Goal: Information Seeking & Learning: Learn about a topic

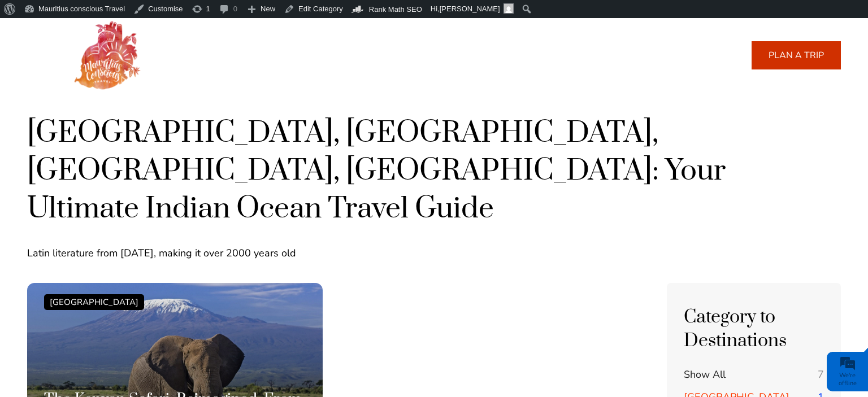
click at [420, 57] on link "About us" at bounding box center [419, 55] width 42 height 27
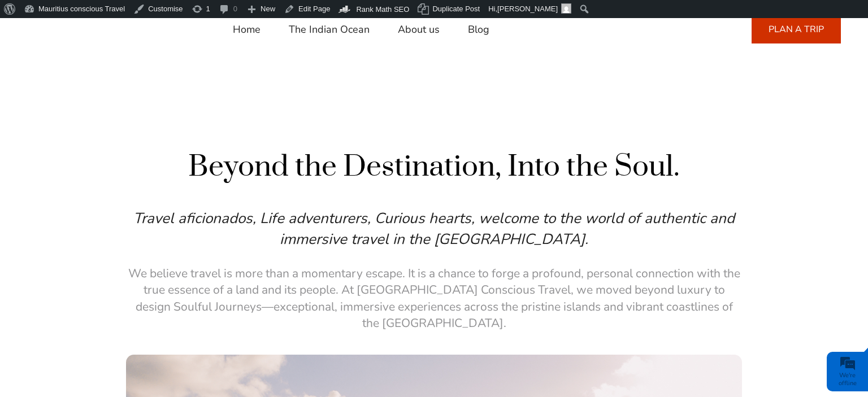
click at [479, 33] on link "Blog" at bounding box center [478, 29] width 21 height 27
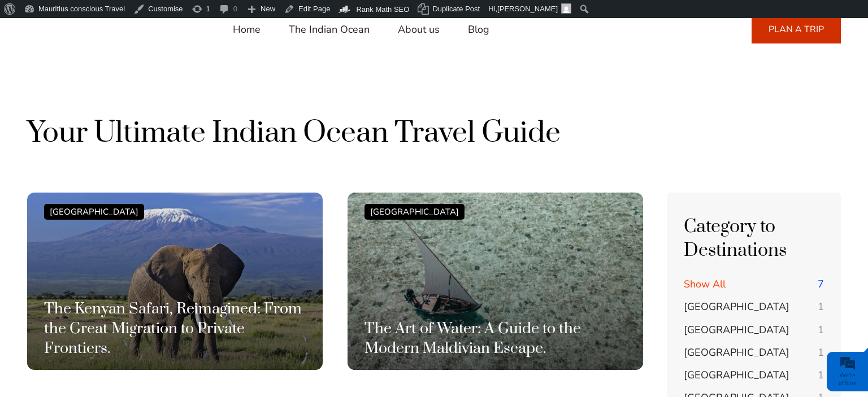
click at [690, 305] on span "[GEOGRAPHIC_DATA]" at bounding box center [737, 307] width 106 height 14
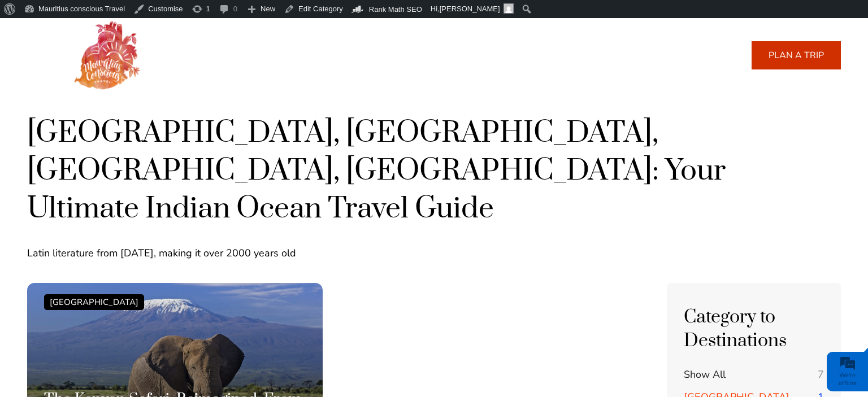
click at [707, 368] on span "Show All" at bounding box center [705, 375] width 42 height 14
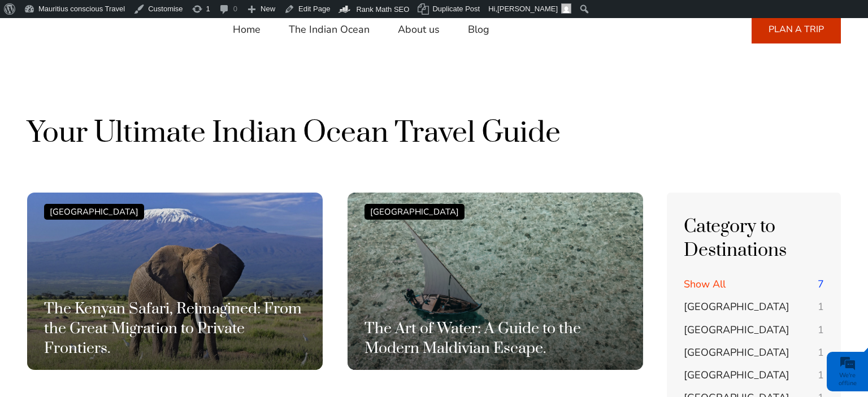
click at [702, 313] on span "[GEOGRAPHIC_DATA]" at bounding box center [737, 307] width 106 height 14
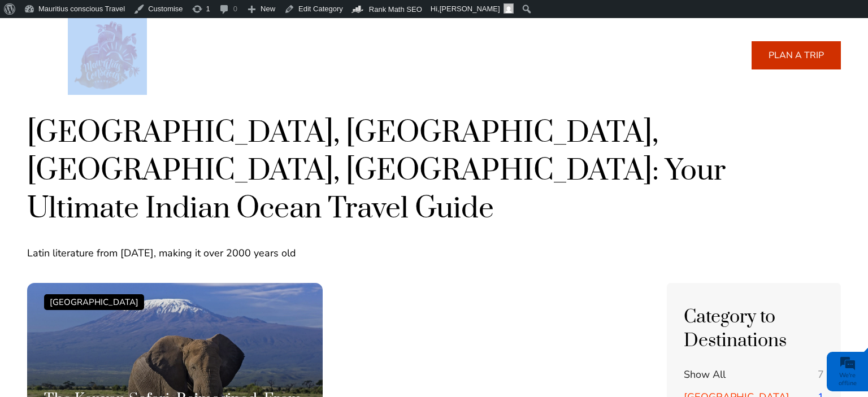
click at [92, 62] on div at bounding box center [150, 55] width 165 height 79
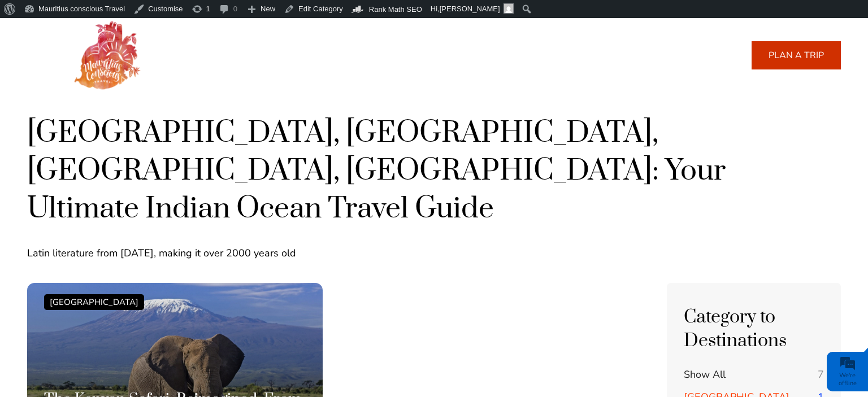
click at [232, 103] on div "[GEOGRAPHIC_DATA], [GEOGRAPHIC_DATA], [GEOGRAPHIC_DATA], [GEOGRAPHIC_DATA]: You…" at bounding box center [434, 188] width 814 height 192
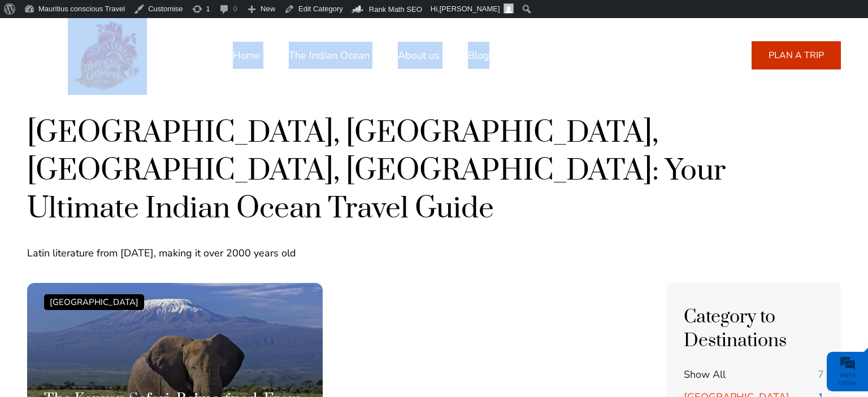
drag, startPoint x: 200, startPoint y: 42, endPoint x: 487, endPoint y: 53, distance: 287.3
click at [487, 53] on div "Home The Indian Ocean About us Blog [PHONE_NUMBER] Call or Whatsapp us for inqu…" at bounding box center [434, 55] width 814 height 79
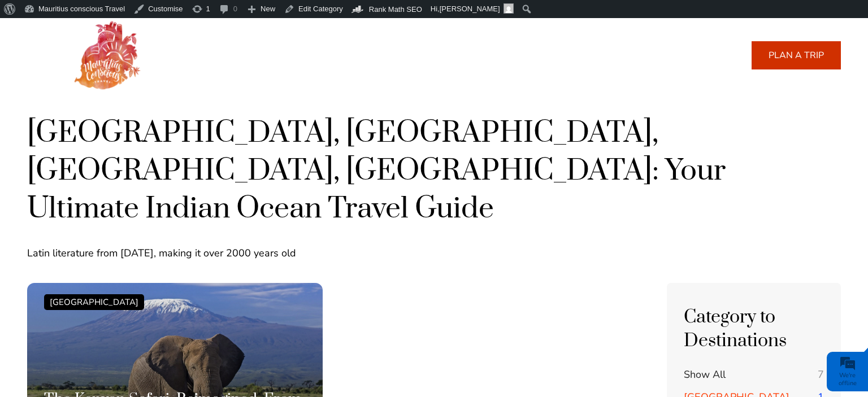
click at [525, 191] on div "Maldives, Seychelles, Mauritius, Réunion: Your Ultimate Indian Ocean Travel Gui…" at bounding box center [434, 187] width 814 height 146
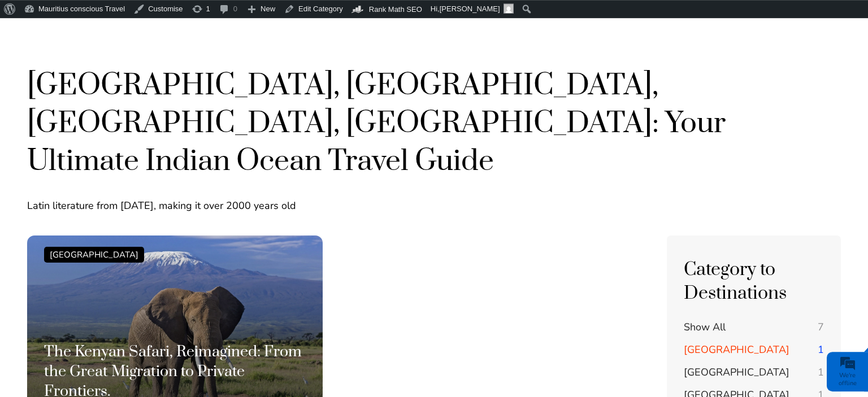
scroll to position [238, 0]
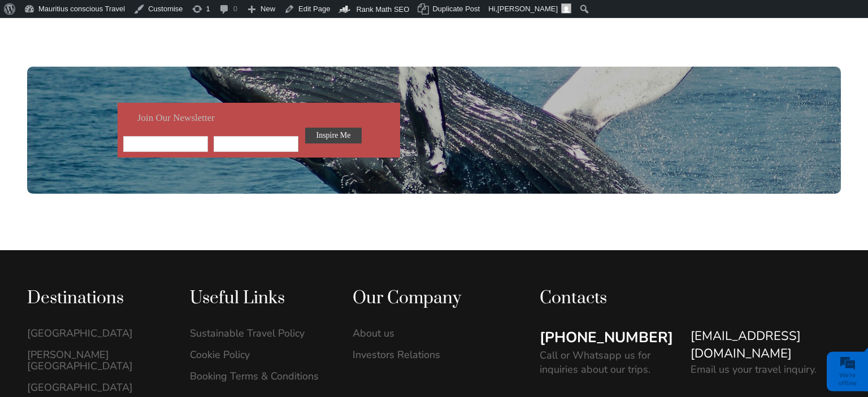
scroll to position [3214, 0]
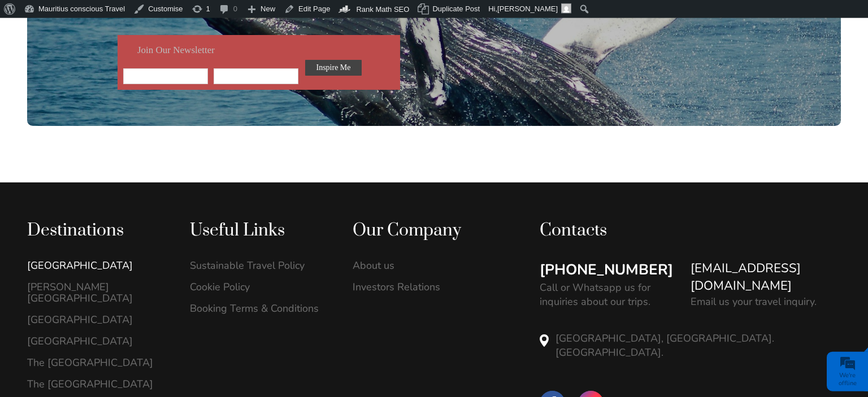
click at [75, 260] on link "[GEOGRAPHIC_DATA]" at bounding box center [96, 265] width 139 height 11
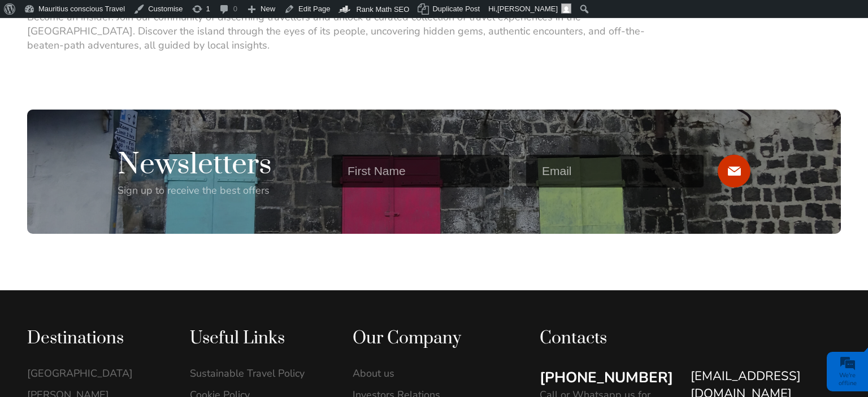
scroll to position [1289, 0]
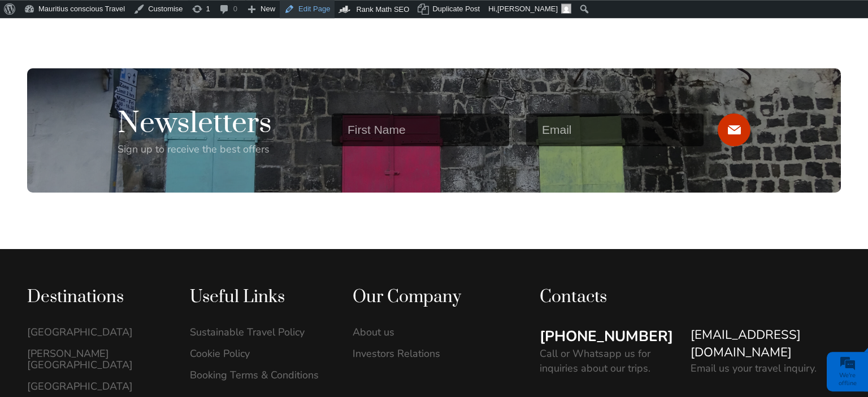
click at [301, 8] on link "Edit Page" at bounding box center [307, 9] width 55 height 18
click at [89, 354] on link "[PERSON_NAME][GEOGRAPHIC_DATA]" at bounding box center [96, 359] width 139 height 23
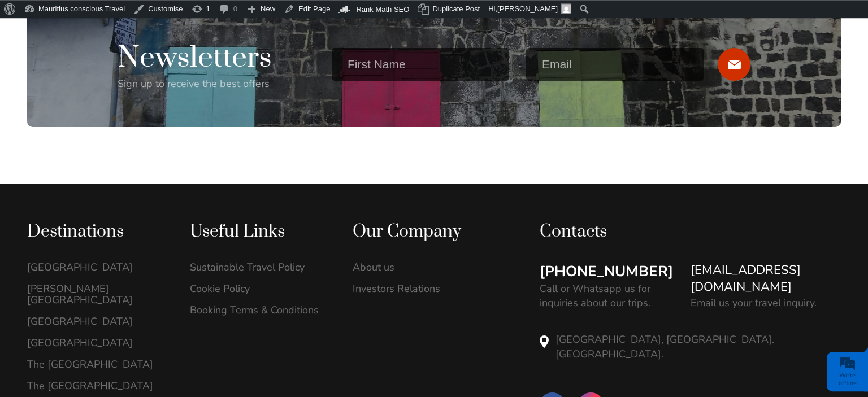
scroll to position [1077, 0]
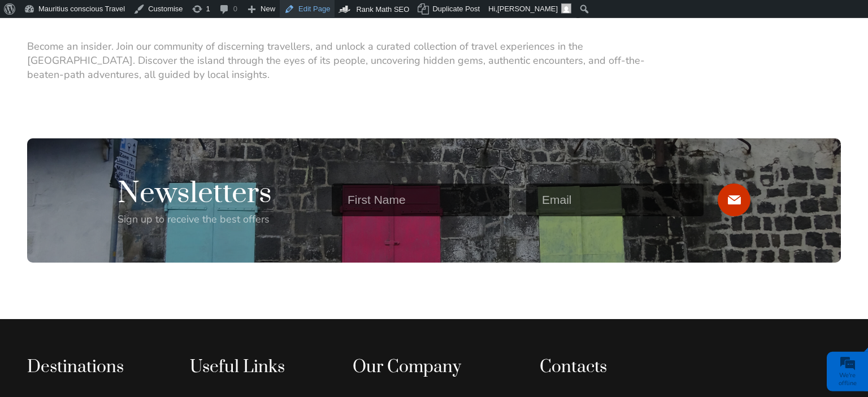
click at [308, 6] on link "Edit Page" at bounding box center [307, 9] width 55 height 18
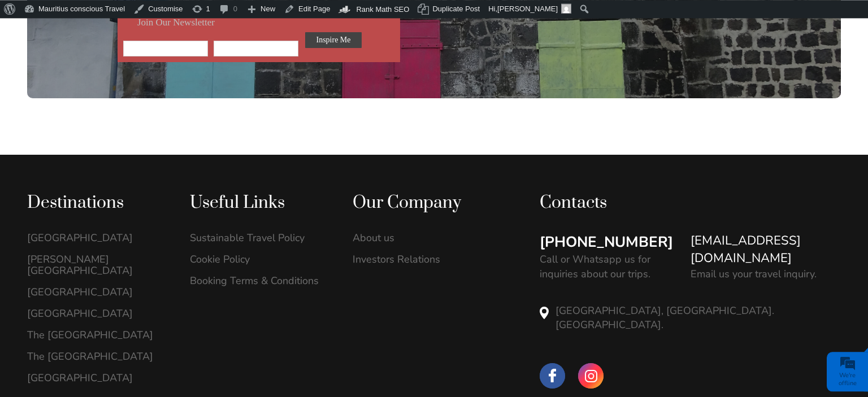
scroll to position [1315, 0]
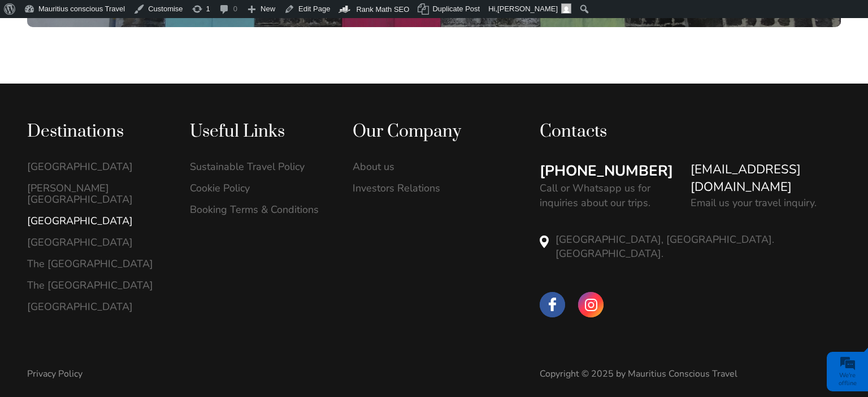
click at [70, 215] on link "[GEOGRAPHIC_DATA]" at bounding box center [96, 220] width 139 height 11
click at [72, 258] on link "The [GEOGRAPHIC_DATA]" at bounding box center [96, 263] width 139 height 11
click at [68, 280] on link "The [GEOGRAPHIC_DATA]" at bounding box center [96, 285] width 139 height 11
click at [49, 301] on link "[GEOGRAPHIC_DATA]" at bounding box center [96, 306] width 139 height 11
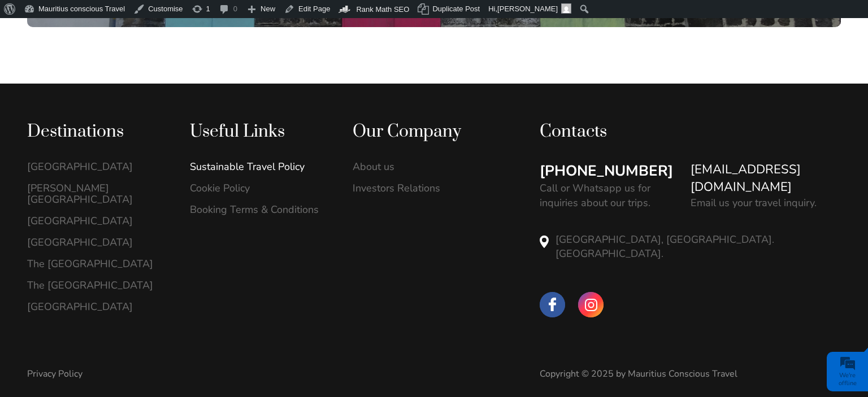
click at [245, 163] on link "Sustainable Travel Policy" at bounding box center [259, 166] width 139 height 11
click at [237, 189] on link "Cookie Policy" at bounding box center [259, 188] width 139 height 11
click at [242, 215] on link "Booking Terms & Conditions" at bounding box center [259, 209] width 139 height 11
click at [389, 186] on link "Investors Relations" at bounding box center [422, 188] width 139 height 11
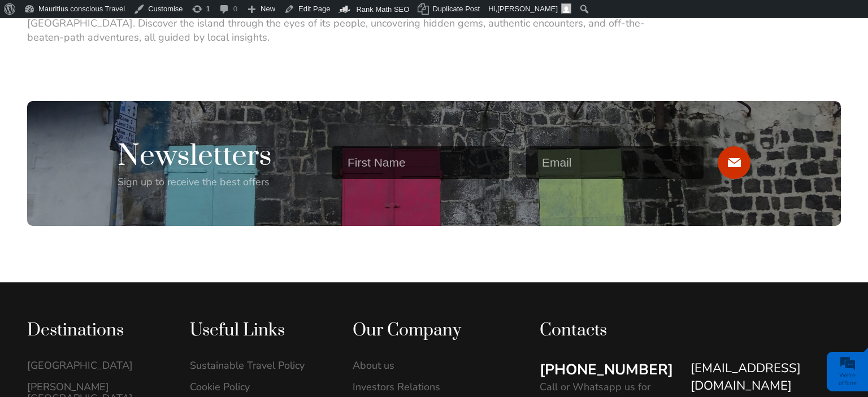
scroll to position [1105, 0]
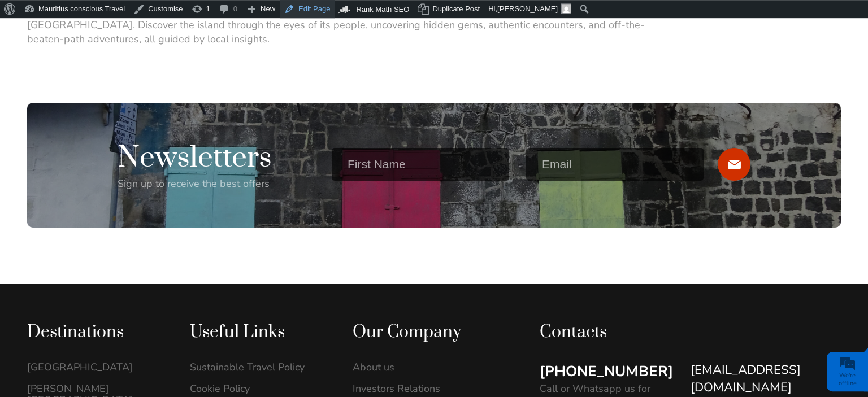
click at [313, 5] on link "Edit Page" at bounding box center [307, 9] width 55 height 18
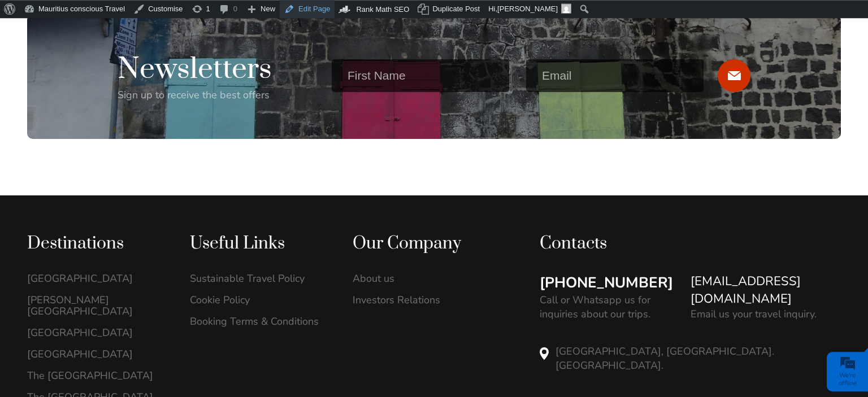
scroll to position [1223, 0]
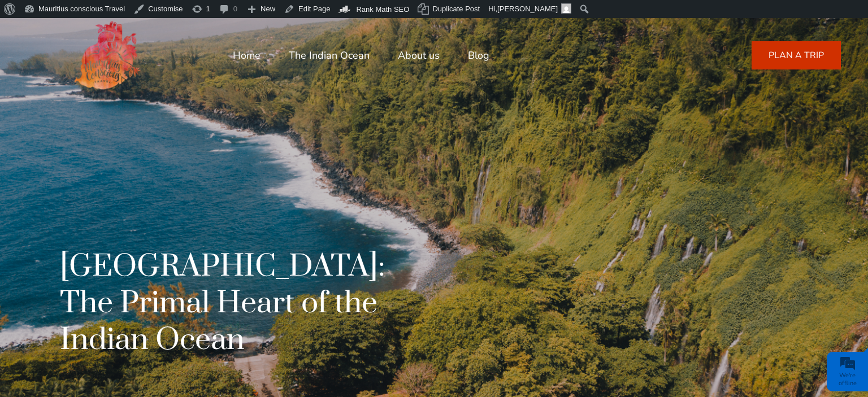
scroll to position [1224, 0]
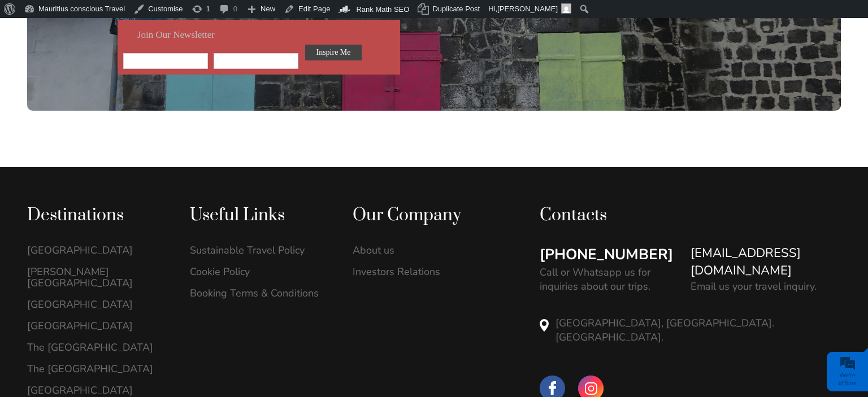
click at [65, 320] on link "[GEOGRAPHIC_DATA]" at bounding box center [96, 325] width 139 height 11
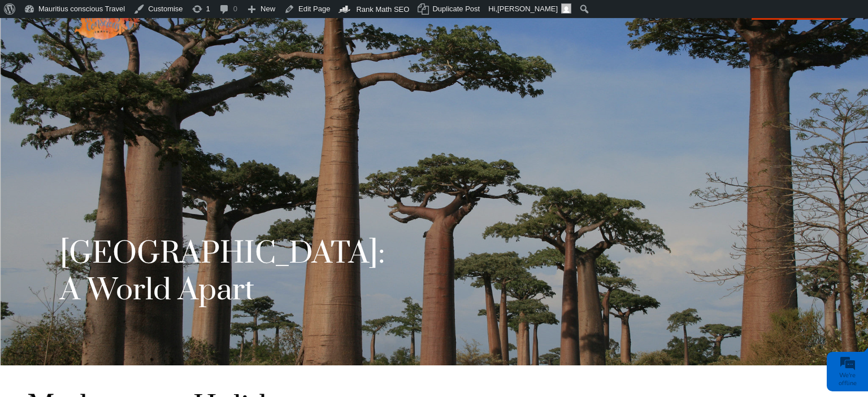
scroll to position [238, 0]
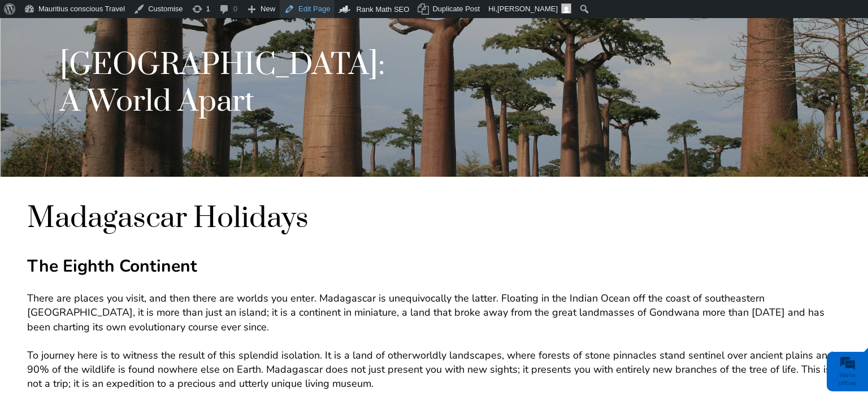
click at [307, 12] on link "Edit Page" at bounding box center [307, 9] width 55 height 18
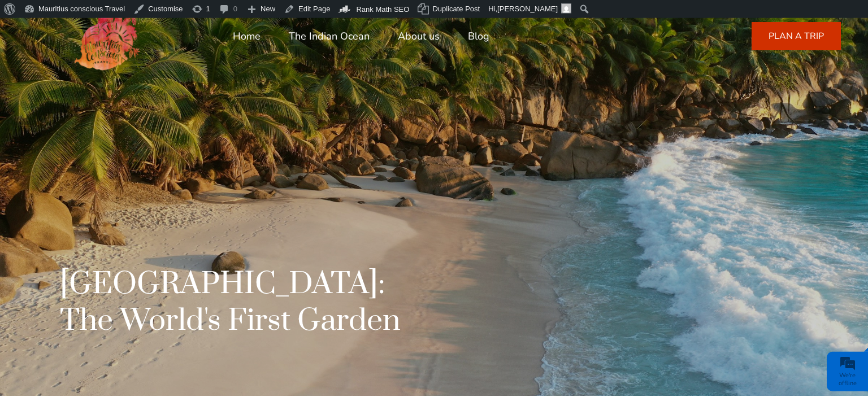
scroll to position [179, 0]
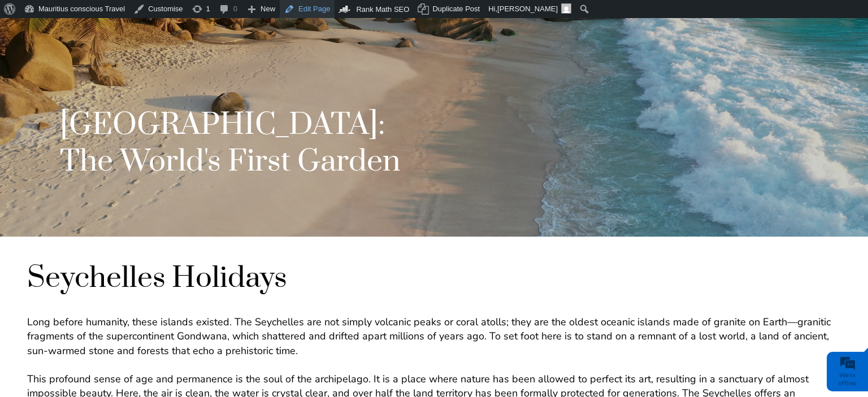
click at [294, 12] on link "Edit Page" at bounding box center [307, 9] width 55 height 18
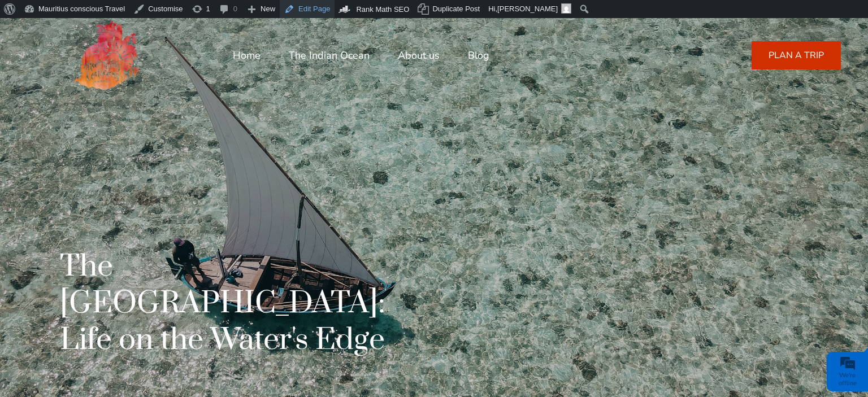
click at [299, 6] on link "Edit Page" at bounding box center [307, 9] width 55 height 18
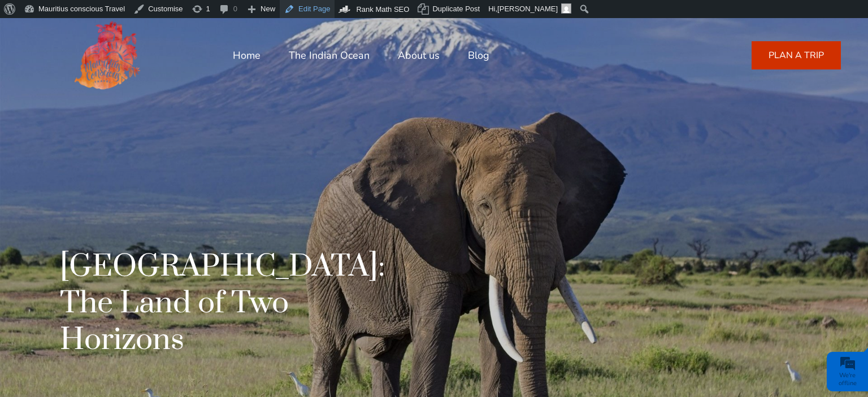
click at [295, 12] on link "Edit Page" at bounding box center [307, 9] width 55 height 18
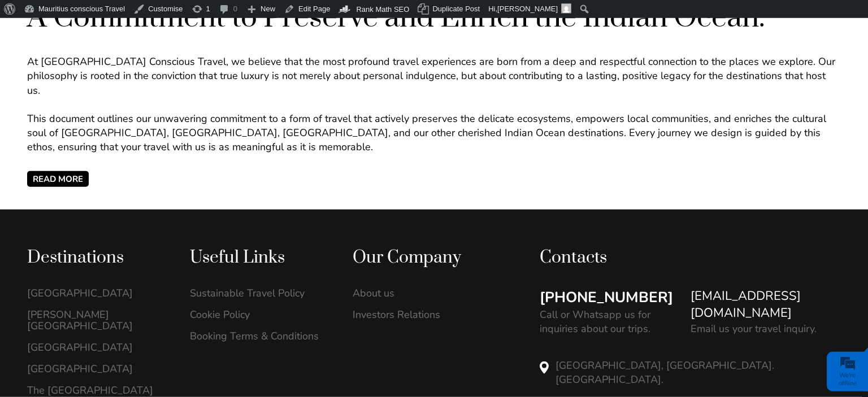
scroll to position [477, 0]
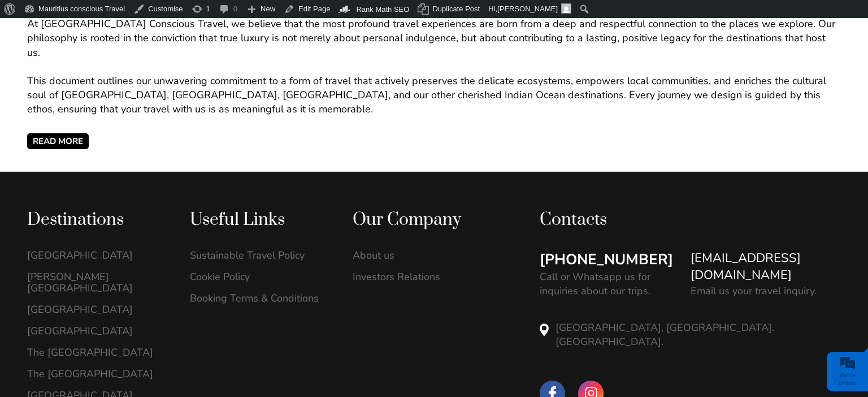
click at [69, 133] on span "READ MORE" at bounding box center [58, 141] width 62 height 16
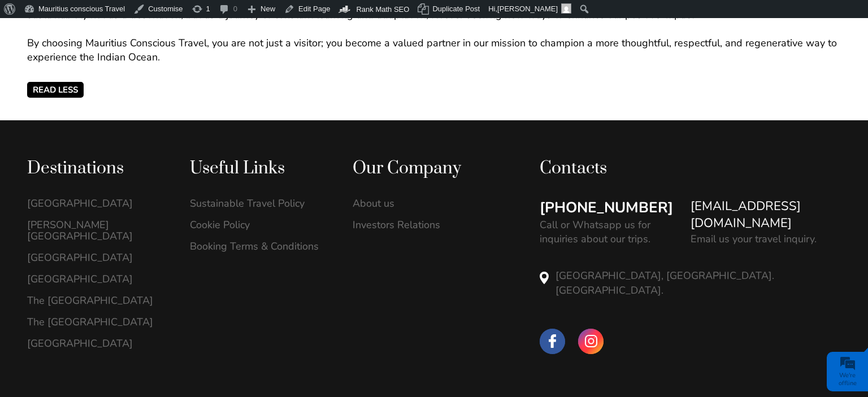
scroll to position [0, 0]
click at [366, 198] on link "About us" at bounding box center [422, 203] width 139 height 11
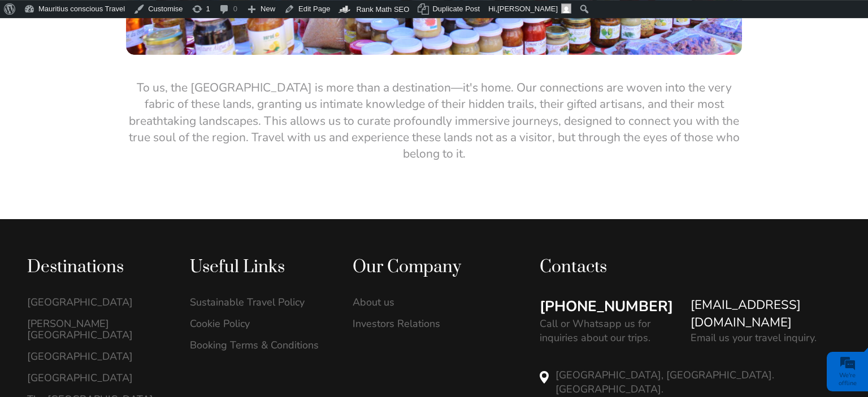
scroll to position [2142, 0]
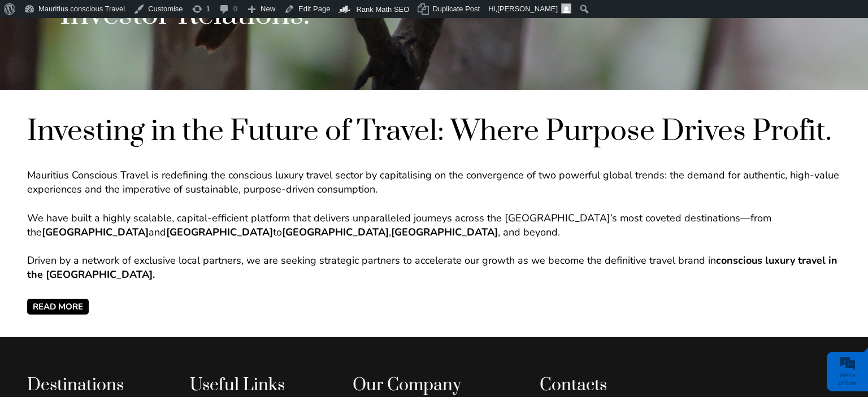
scroll to position [418, 0]
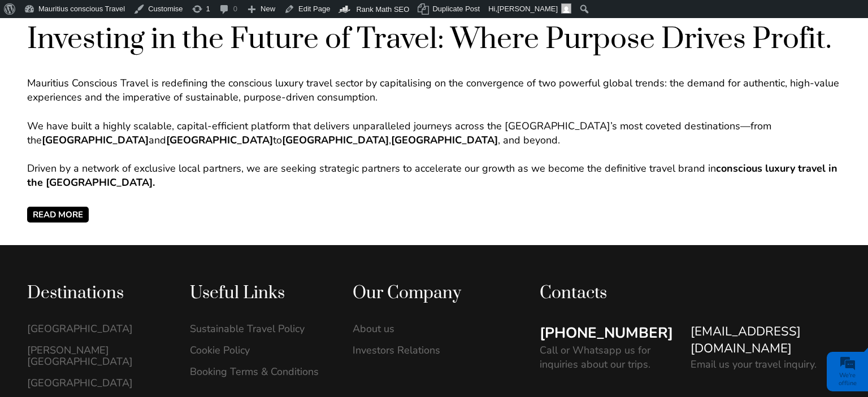
click at [51, 211] on span "READ MORE" at bounding box center [58, 215] width 62 height 16
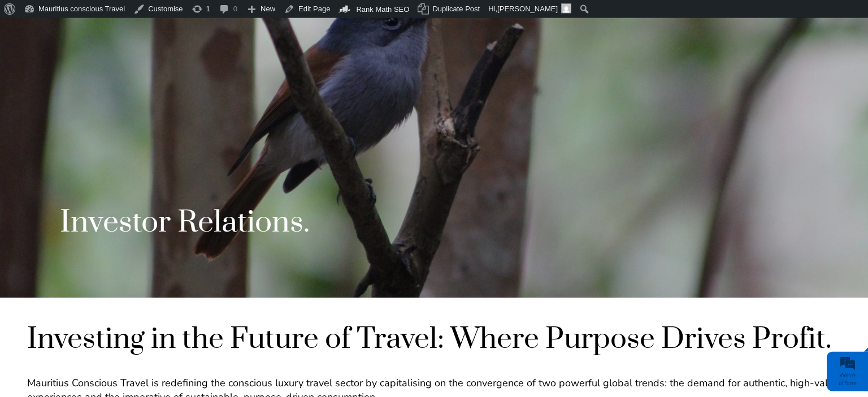
scroll to position [32, 0]
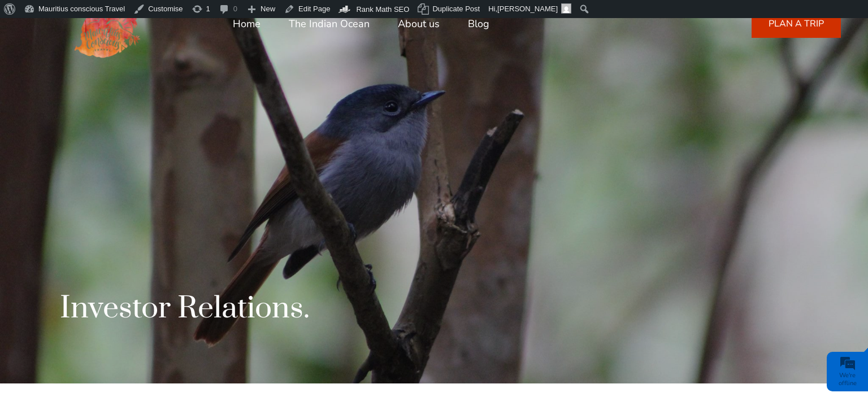
click at [329, 22] on link "The Indian Ocean" at bounding box center [329, 23] width 81 height 27
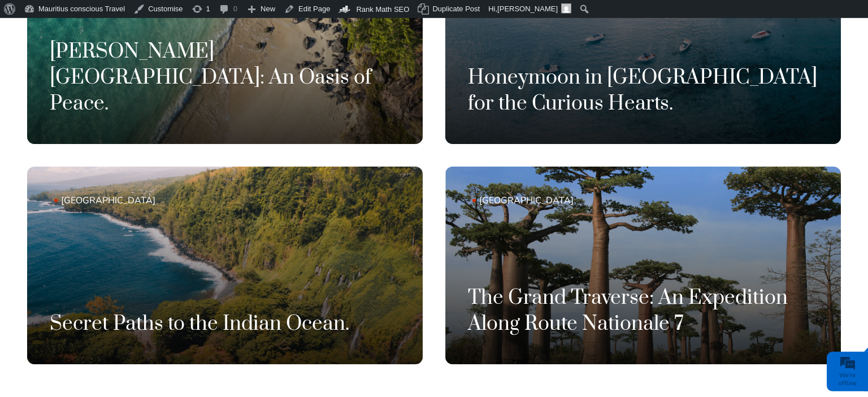
scroll to position [1301, 0]
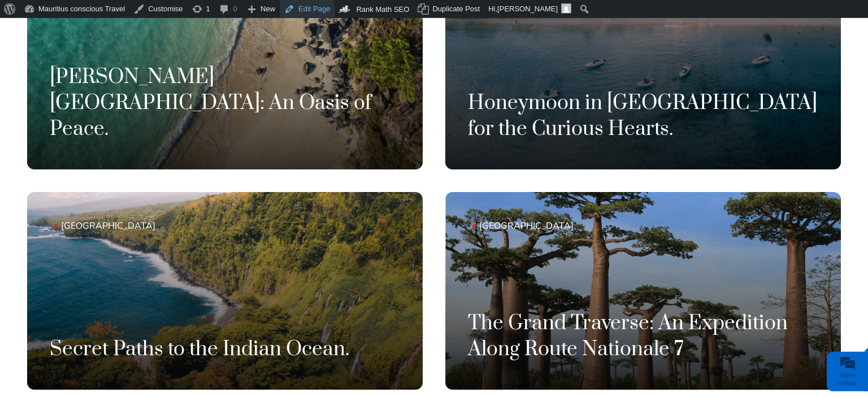
click at [293, 8] on link "Edit Page" at bounding box center [307, 9] width 55 height 18
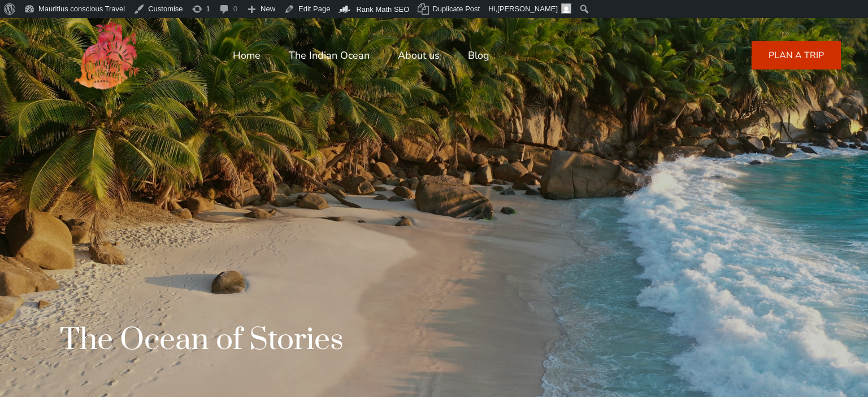
click at [425, 55] on link "About us" at bounding box center [419, 55] width 42 height 27
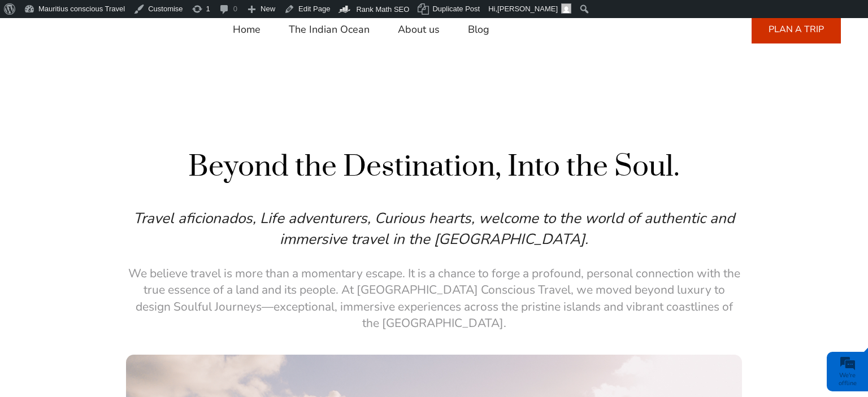
click at [477, 33] on link "Blog" at bounding box center [478, 29] width 21 height 27
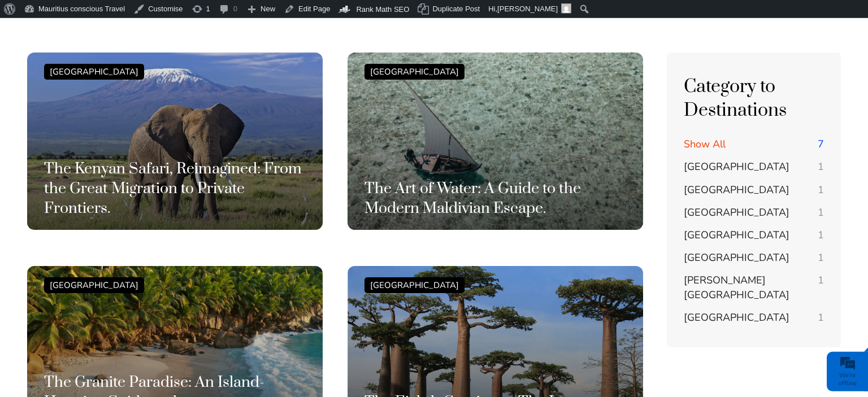
scroll to position [221, 0]
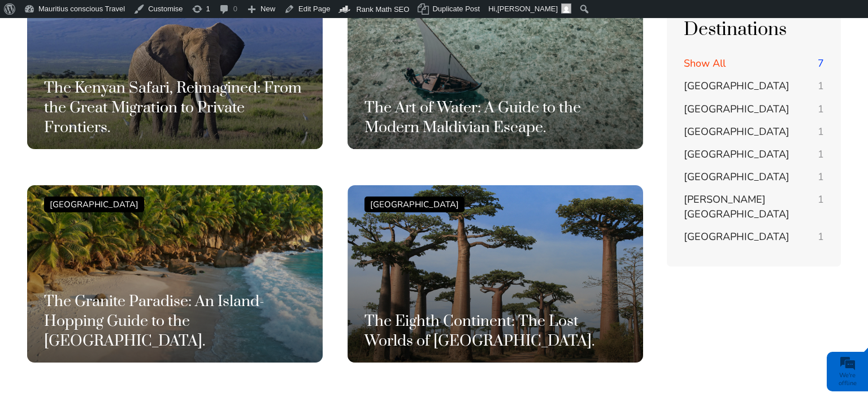
click at [702, 90] on span "[GEOGRAPHIC_DATA]" at bounding box center [737, 86] width 106 height 14
